Goal: Browse casually

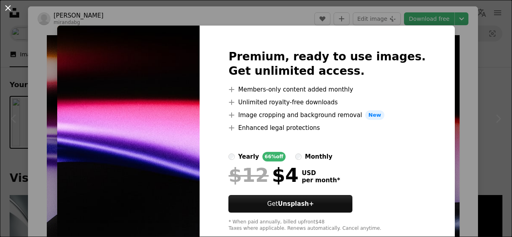
click at [4, 7] on button "An X shape" at bounding box center [8, 8] width 10 height 10
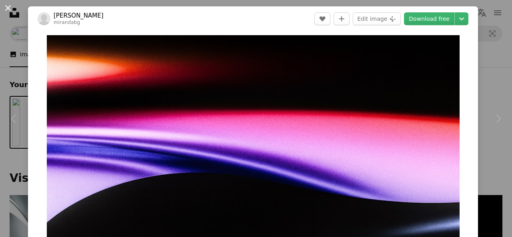
click at [5, 7] on button "An X shape" at bounding box center [8, 8] width 10 height 10
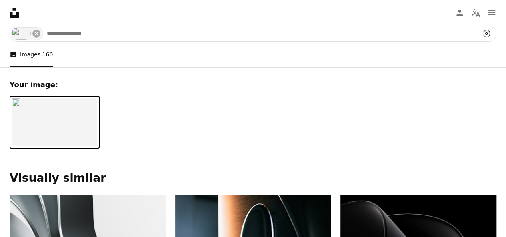
click at [489, 32] on icon "Visual search" at bounding box center [487, 34] width 6 height 6
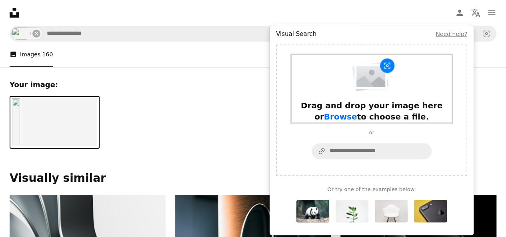
click at [357, 112] on span "Browse" at bounding box center [340, 117] width 33 height 10
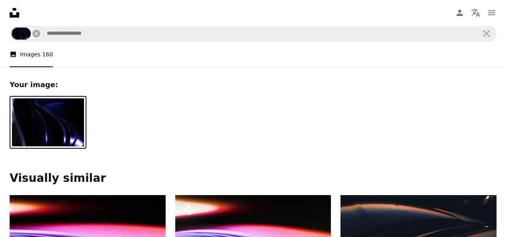
click at [458, 71] on div at bounding box center [253, 73] width 487 height 13
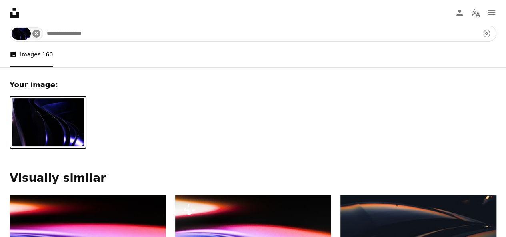
click at [39, 34] on icon "An X shape" at bounding box center [36, 33] width 6 height 6
click at [486, 33] on icon "Visual search" at bounding box center [487, 34] width 6 height 6
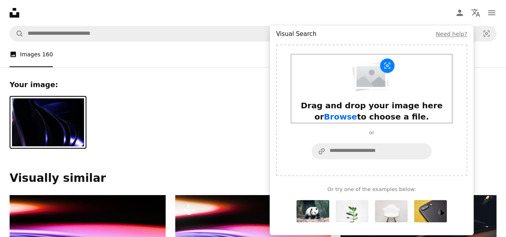
click at [357, 112] on span "Browse" at bounding box center [340, 117] width 33 height 10
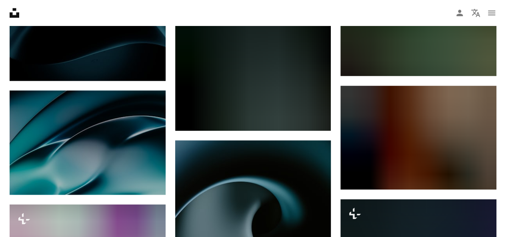
scroll to position [2138, 0]
